Goal: Find specific page/section: Find specific page/section

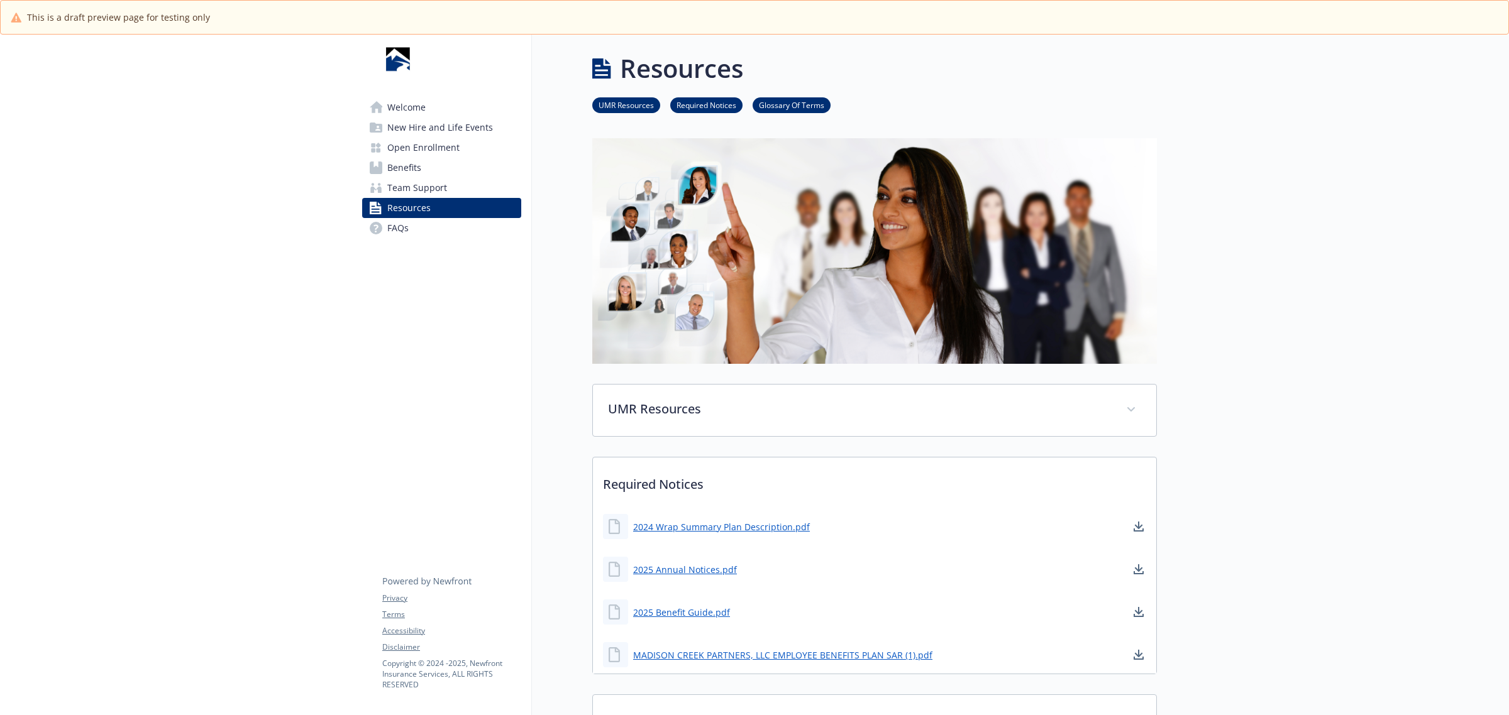
scroll to position [157, 0]
